Goal: Task Accomplishment & Management: Use online tool/utility

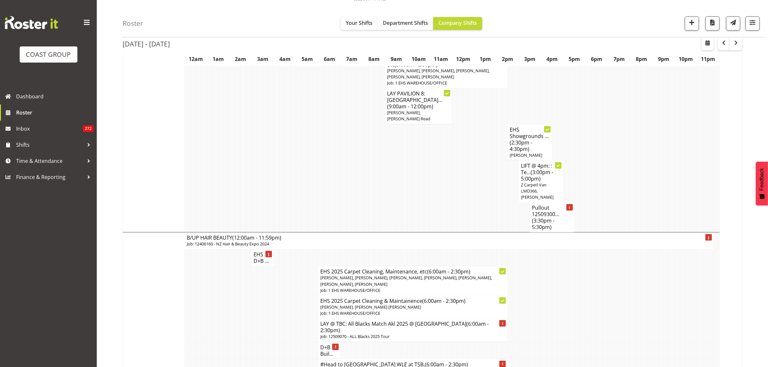
scroll to position [847, 0]
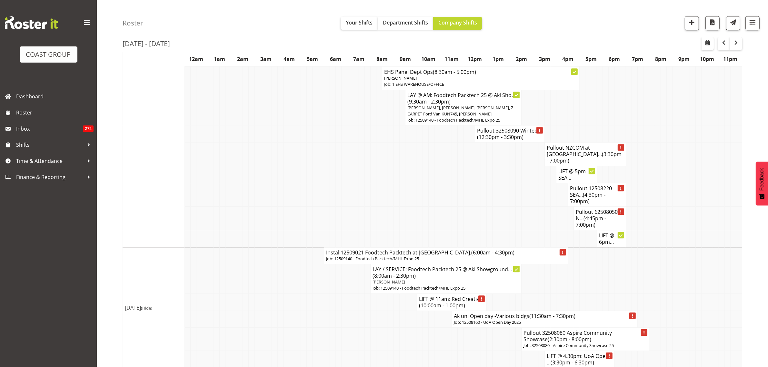
scroll to position [2339, 0]
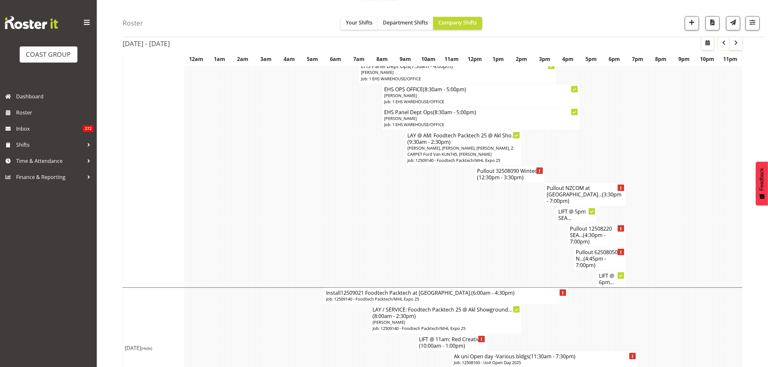
click at [724, 45] on span "button" at bounding box center [724, 43] width 8 height 8
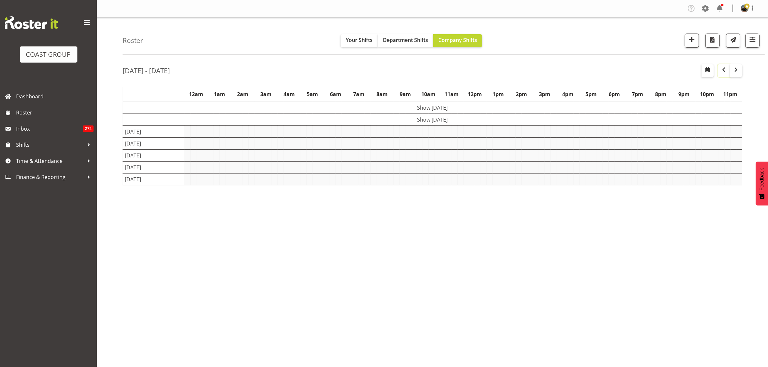
scroll to position [0, 0]
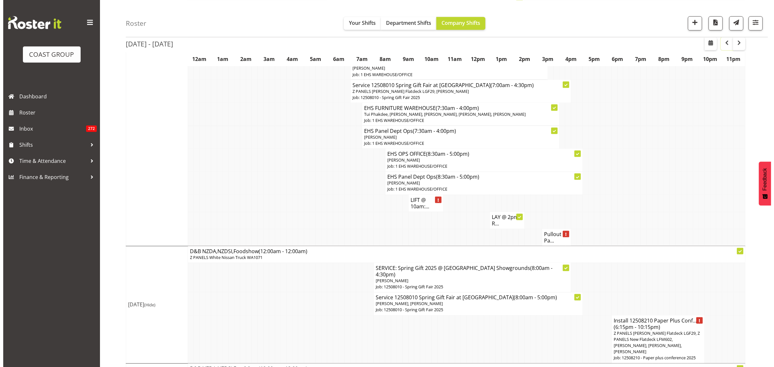
scroll to position [1533, 0]
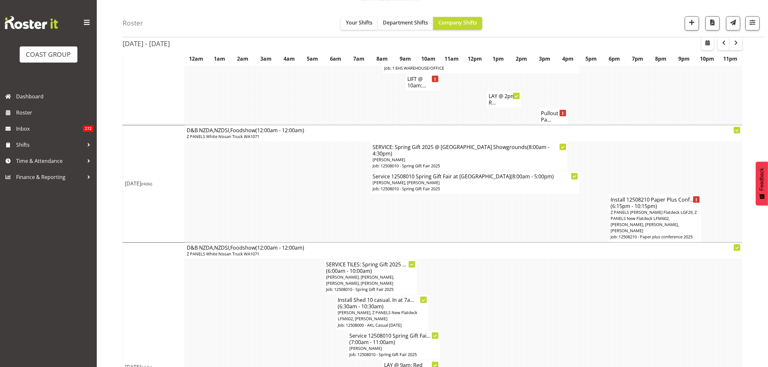
click at [645, 210] on span "Z PANELS [PERSON_NAME] Flatdeck LGF29, Z PANELS New Flatdeck LFM602, [PERSON_NA…" at bounding box center [654, 222] width 86 height 25
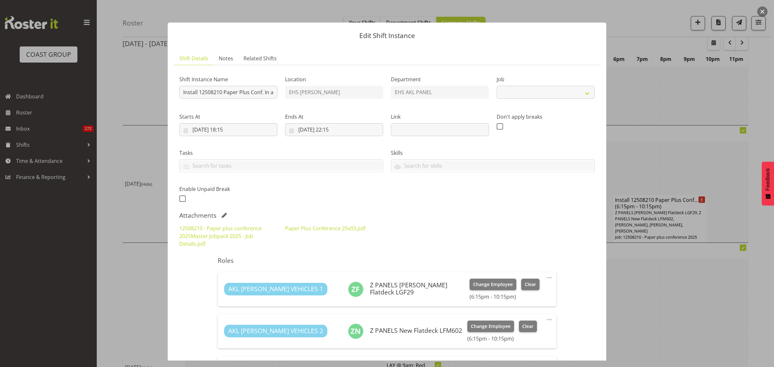
select select "10243"
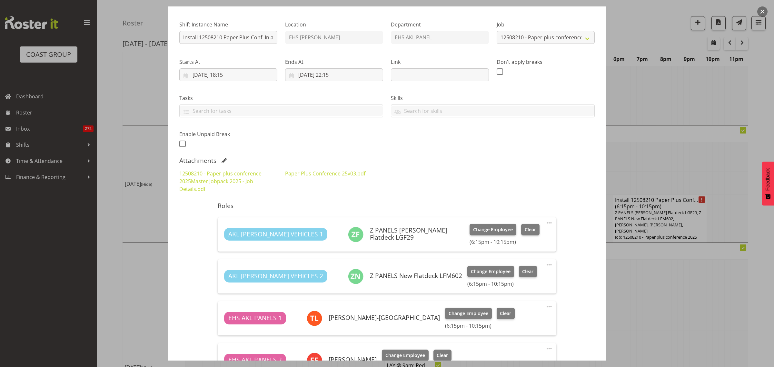
scroll to position [202, 0]
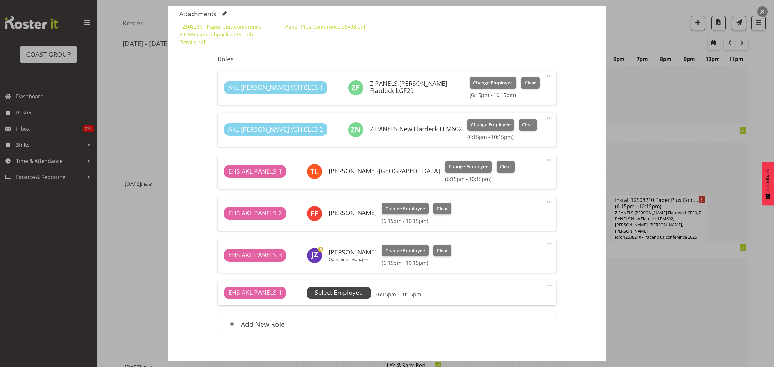
click at [361, 294] on span "Select Employee" at bounding box center [339, 292] width 48 height 9
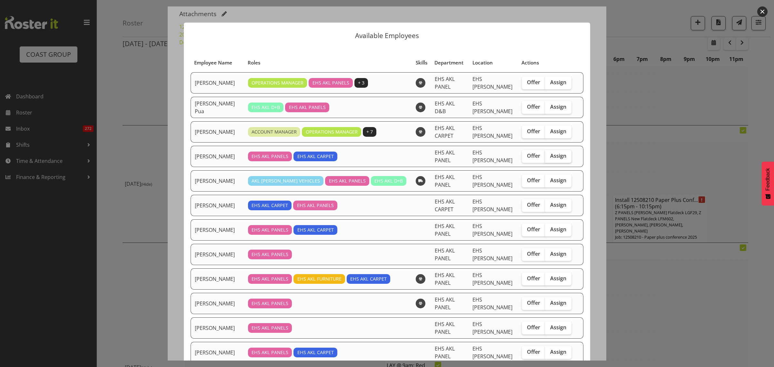
click at [554, 157] on span "Assign" at bounding box center [558, 156] width 16 height 6
click at [549, 157] on input "Assign" at bounding box center [547, 156] width 4 height 4
checkbox input "true"
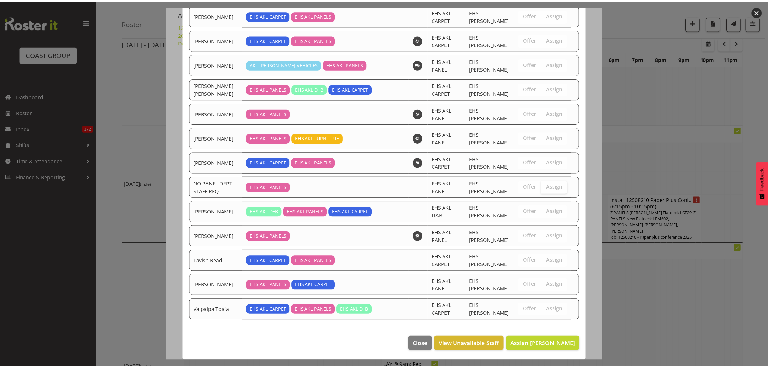
scroll to position [439, 0]
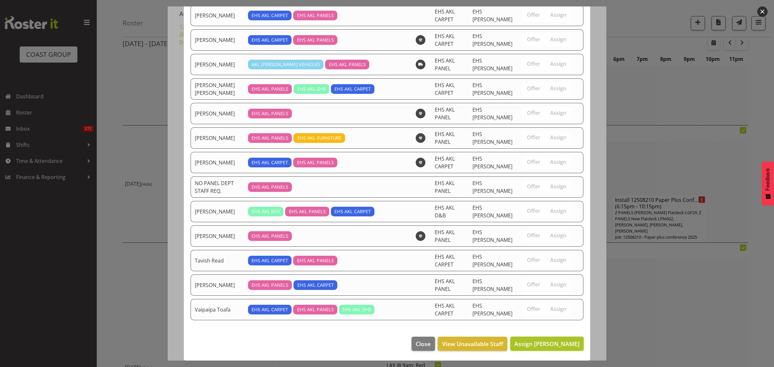
click at [538, 346] on span "Assign [PERSON_NAME]" at bounding box center [547, 344] width 65 height 8
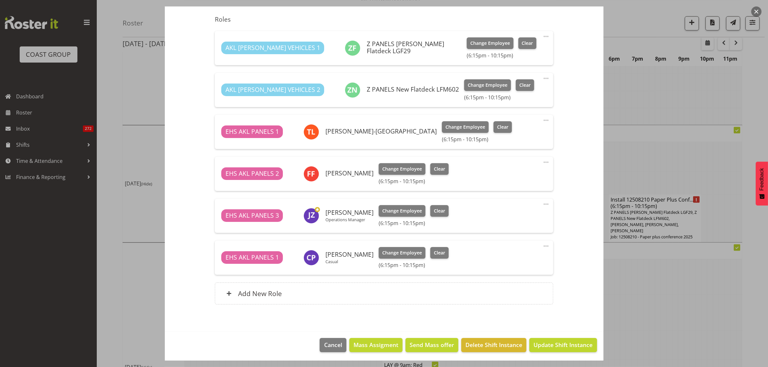
scroll to position [243, 0]
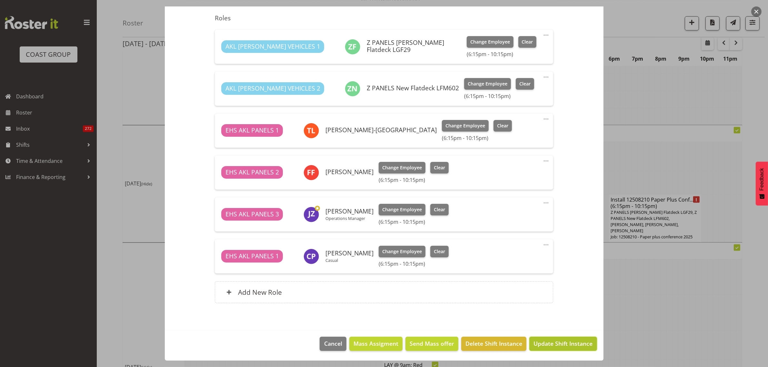
click at [544, 345] on span "Update Shift Instance" at bounding box center [563, 343] width 59 height 8
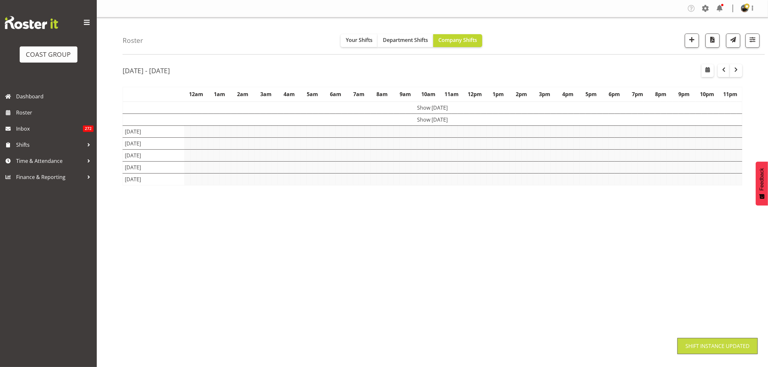
scroll to position [0, 0]
